Goal: Task Accomplishment & Management: Complete application form

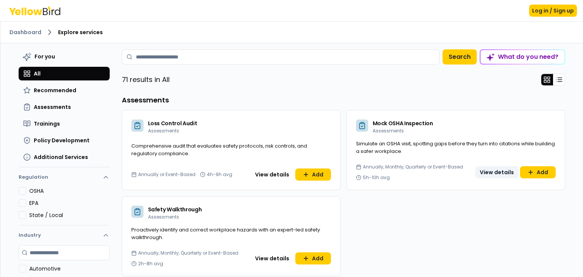
click at [502, 171] on button "View details" at bounding box center [496, 172] width 43 height 12
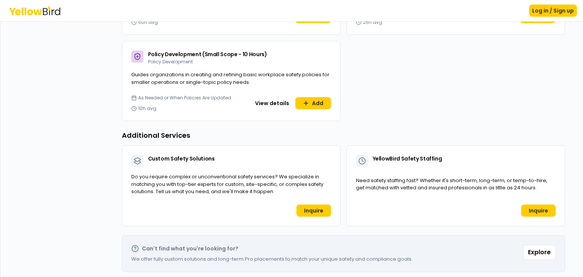
scroll to position [561, 0]
